Goal: Submit feedback/report problem: Submit feedback/report problem

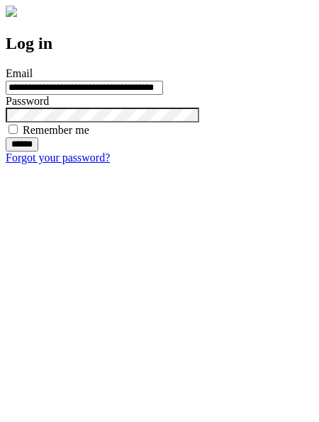
type input "**********"
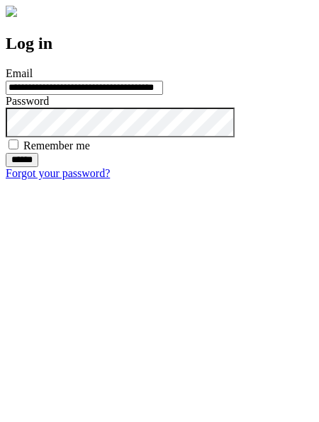
click at [38, 167] on input "******" at bounding box center [22, 160] width 33 height 14
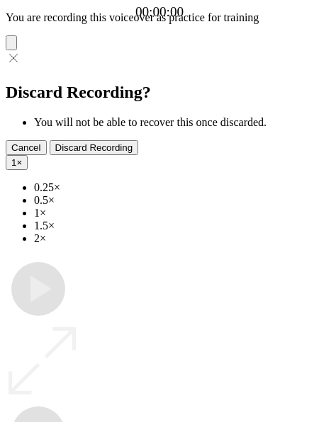
type input "**********"
